Goal: Find contact information: Find contact information

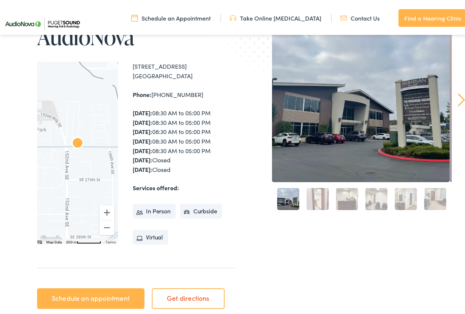
scroll to position [147, 0]
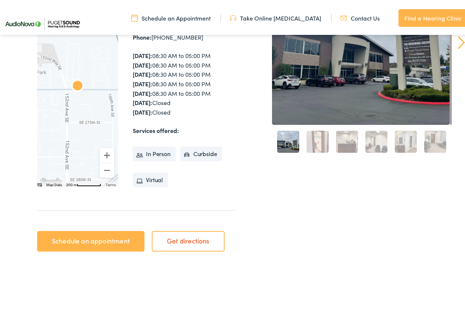
click at [368, 17] on link "Contact Us" at bounding box center [359, 16] width 39 height 8
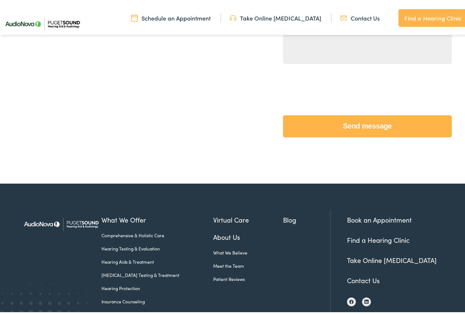
scroll to position [294, 0]
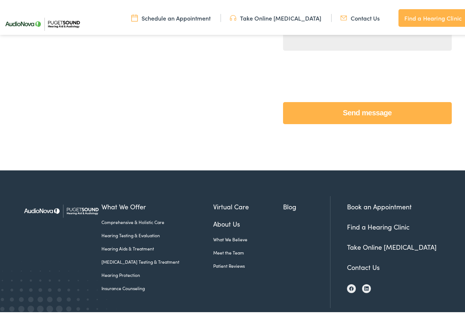
click at [362, 264] on link "Contact Us" at bounding box center [363, 265] width 33 height 9
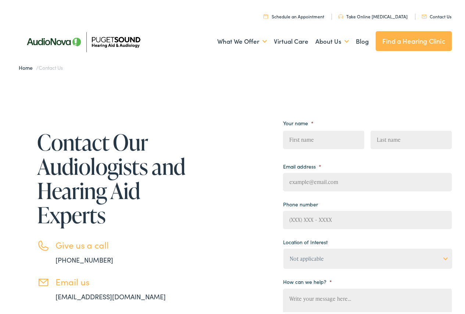
click at [393, 36] on link "Find a Hearing Clinic" at bounding box center [414, 39] width 76 height 20
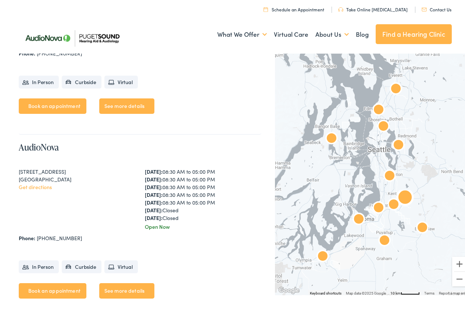
scroll to position [1213, 0]
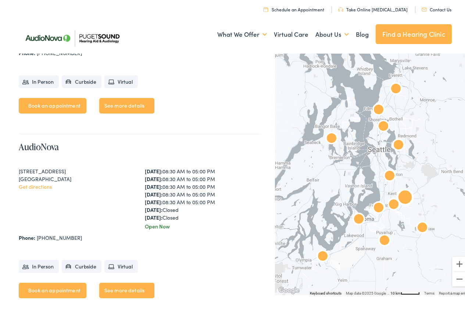
click at [139, 289] on link "See more details" at bounding box center [126, 288] width 55 height 15
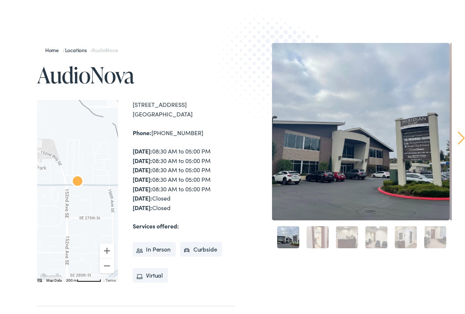
scroll to position [37, 0]
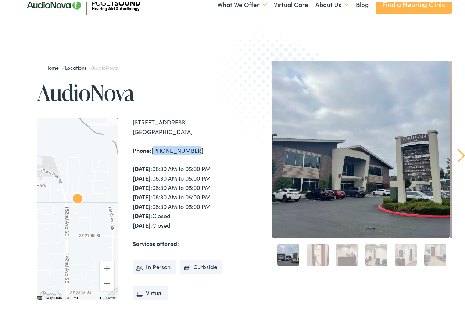
drag, startPoint x: 193, startPoint y: 147, endPoint x: 154, endPoint y: 151, distance: 38.8
click at [154, 151] on div "Phone: [PHONE_NUMBER]" at bounding box center [184, 149] width 103 height 10
copy div "[PHONE_NUMBER]"
